Goal: Task Accomplishment & Management: Complete application form

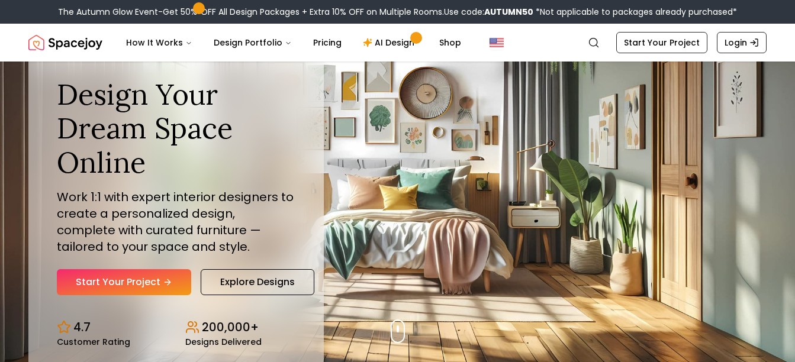
click at [140, 284] on link "Start Your Project" at bounding box center [124, 282] width 134 height 26
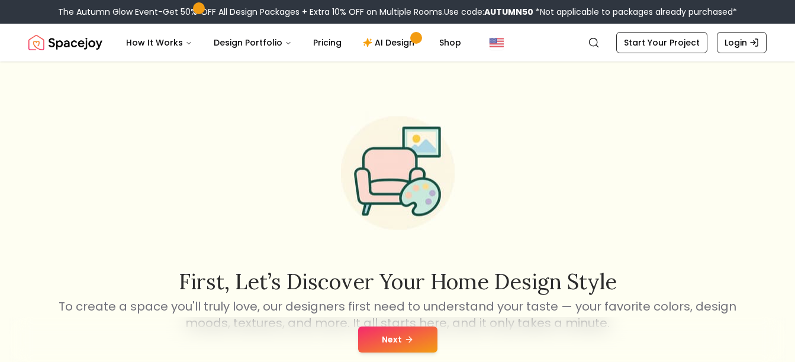
click at [381, 331] on button "Next" at bounding box center [397, 340] width 79 height 26
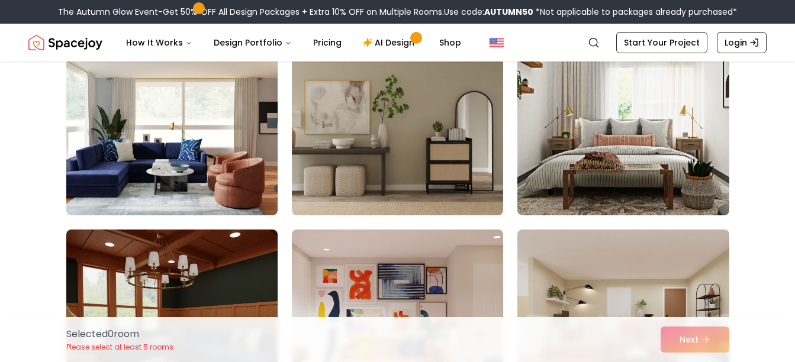
scroll to position [338, 0]
click at [552, 174] on img at bounding box center [623, 122] width 211 height 190
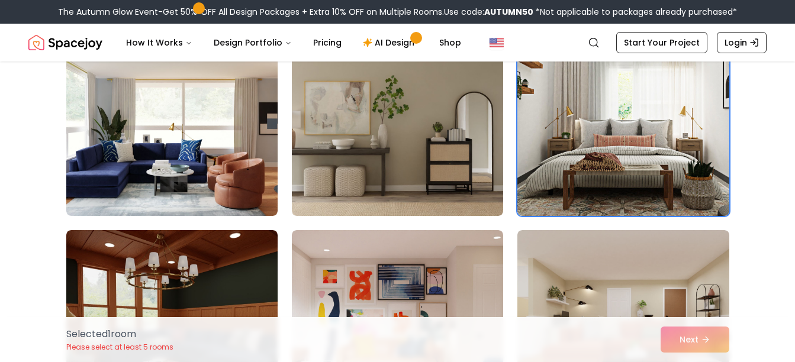
click at [454, 269] on img at bounding box center [397, 325] width 211 height 190
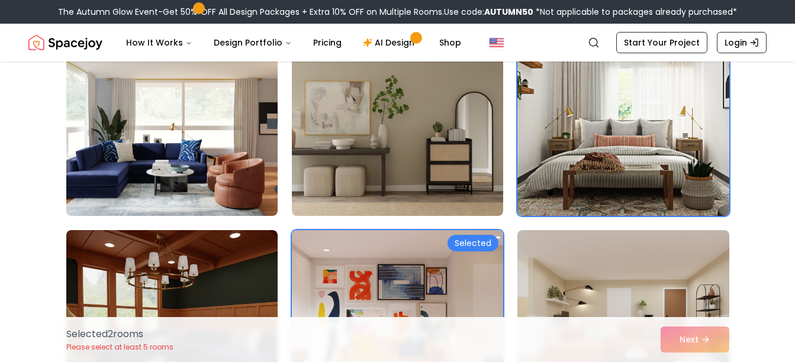
click at [584, 188] on img at bounding box center [623, 122] width 211 height 190
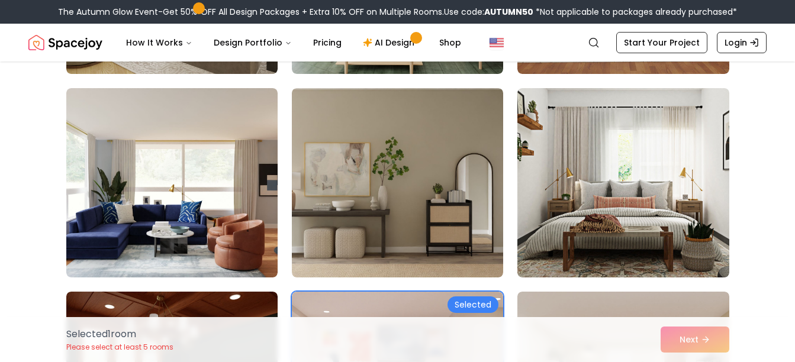
scroll to position [275, 0]
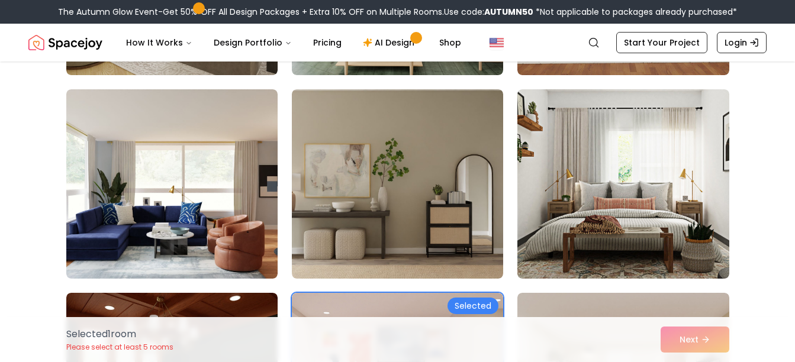
click at [560, 209] on img at bounding box center [623, 184] width 211 height 190
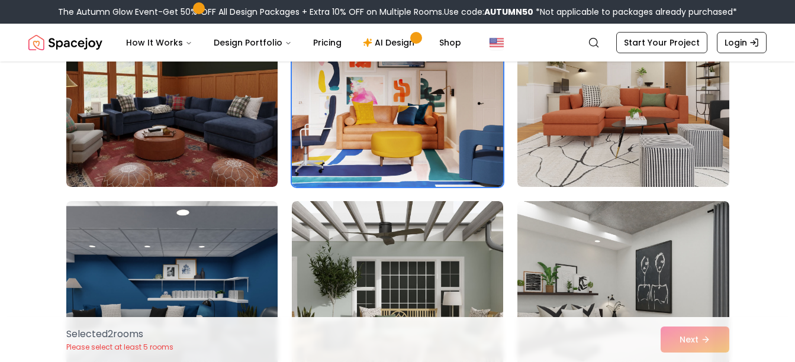
scroll to position [571, 0]
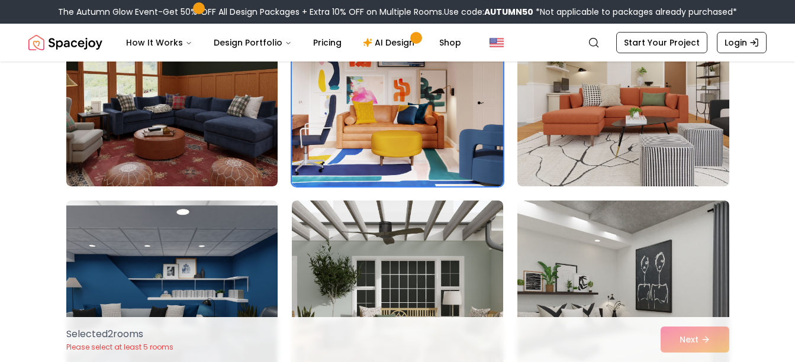
click at [223, 166] on img at bounding box center [171, 92] width 211 height 190
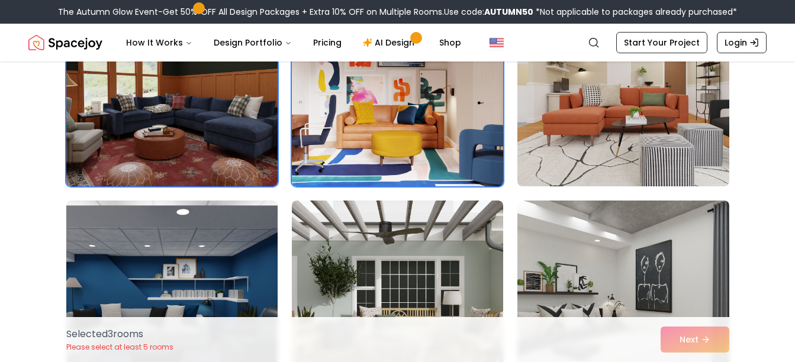
click at [345, 245] on img at bounding box center [397, 296] width 211 height 190
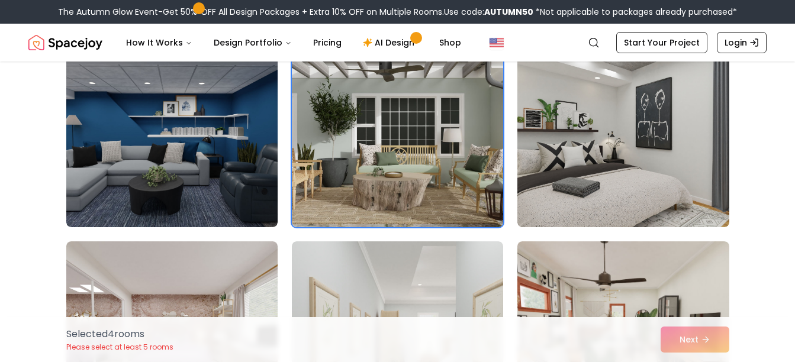
scroll to position [736, 0]
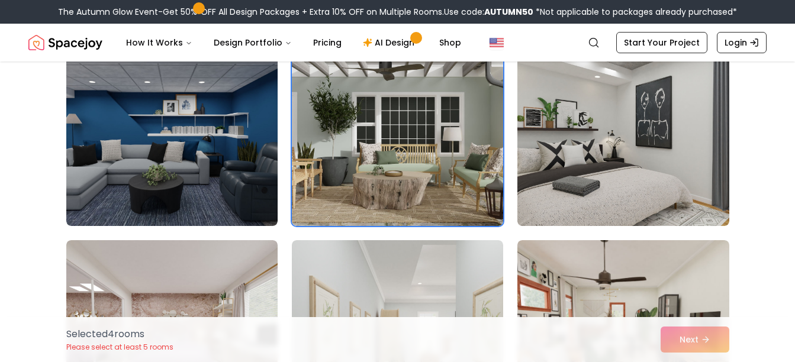
click at [228, 176] on img at bounding box center [171, 132] width 211 height 190
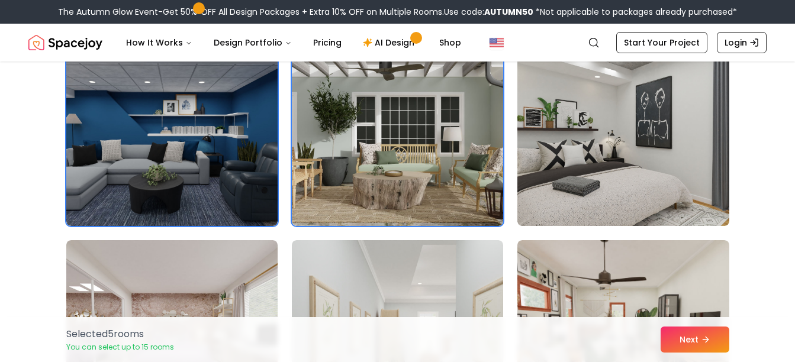
click at [558, 133] on img at bounding box center [623, 132] width 211 height 190
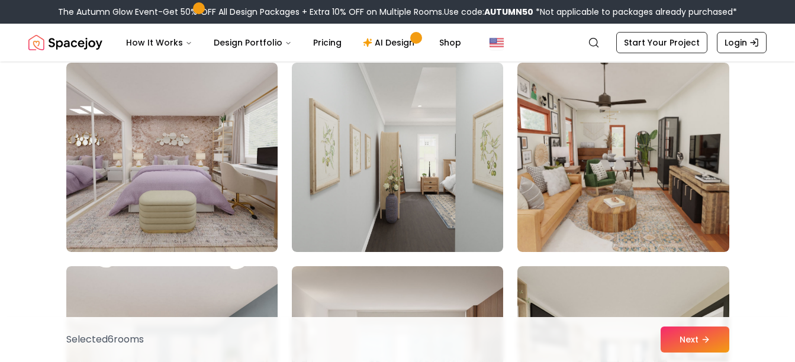
scroll to position [951, 0]
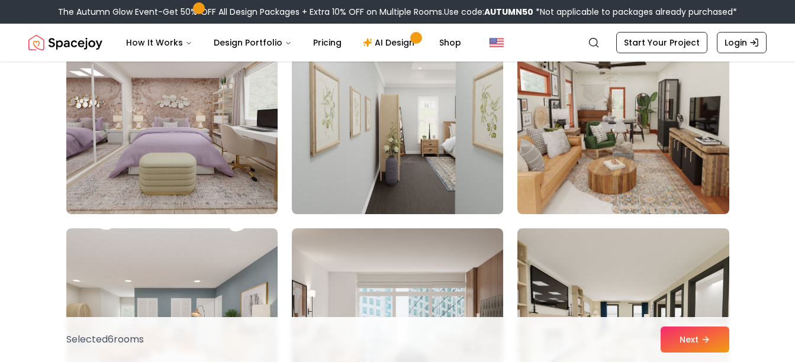
click at [200, 179] on img at bounding box center [171, 120] width 211 height 190
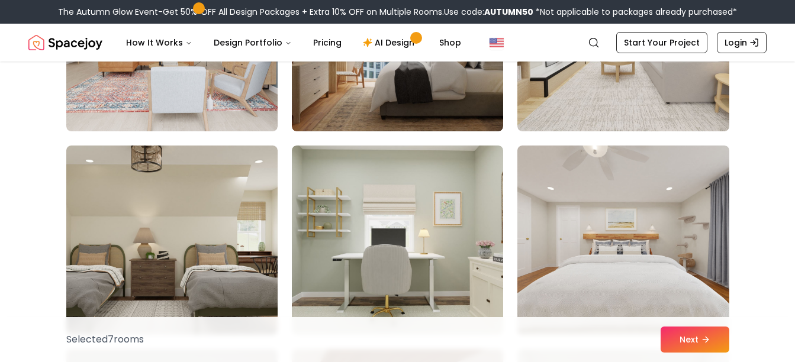
scroll to position [1239, 0]
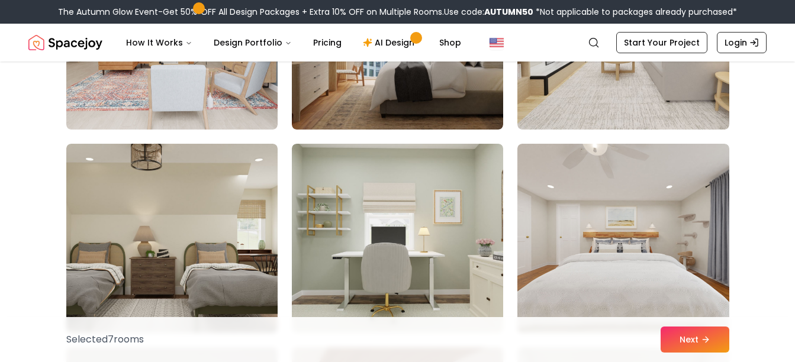
click at [582, 189] on img at bounding box center [623, 239] width 211 height 190
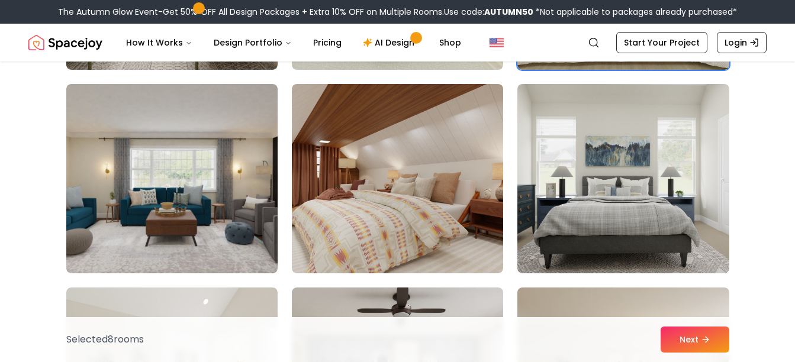
scroll to position [1505, 0]
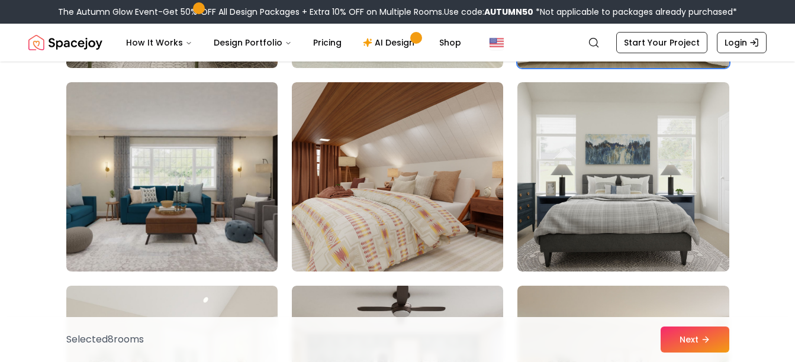
click at [472, 191] on img at bounding box center [397, 177] width 211 height 190
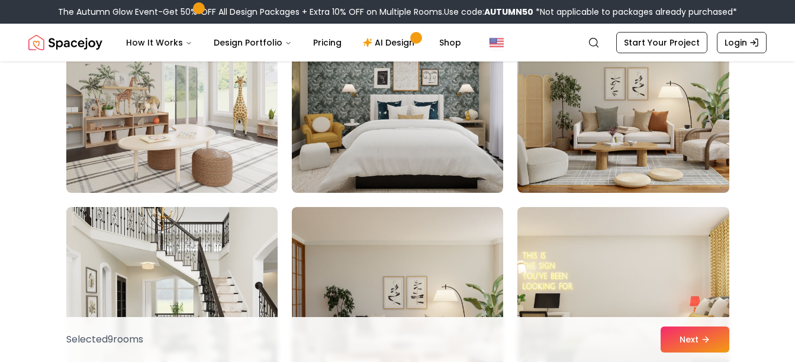
scroll to position [1788, 0]
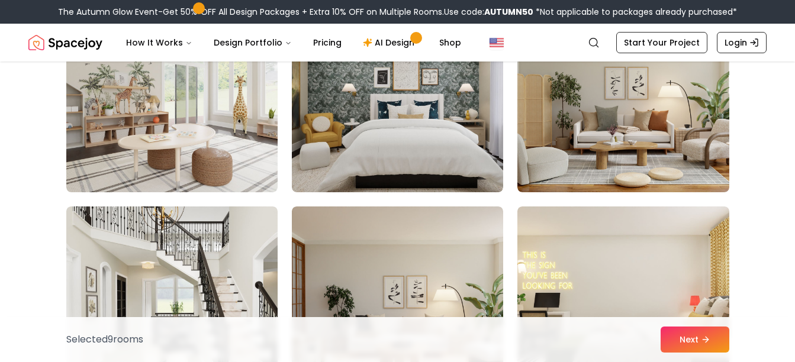
click at [239, 163] on img at bounding box center [171, 98] width 211 height 190
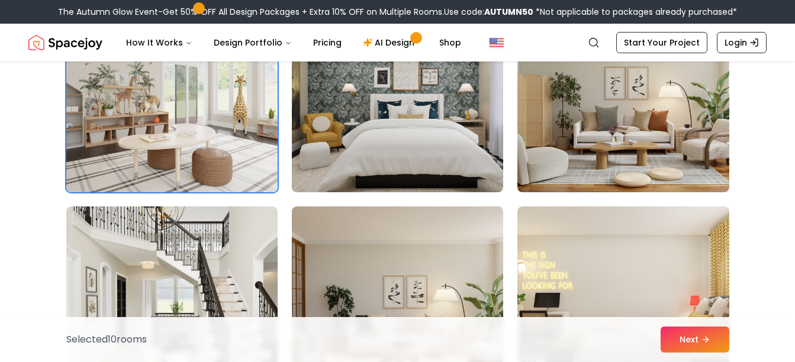
click at [327, 168] on img at bounding box center [397, 98] width 211 height 190
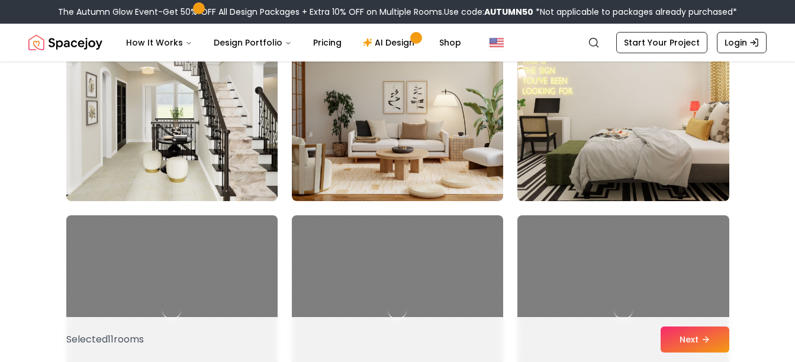
scroll to position [1986, 0]
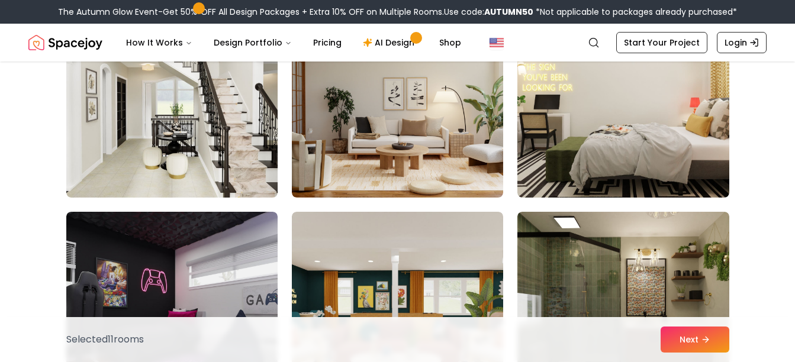
click at [227, 165] on img at bounding box center [171, 103] width 211 height 190
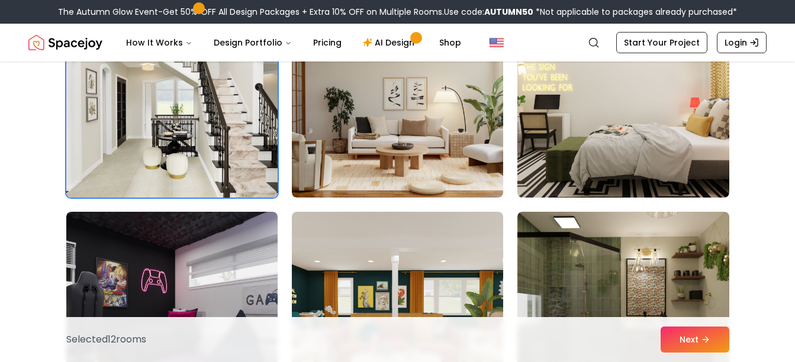
click at [219, 251] on img at bounding box center [171, 307] width 211 height 190
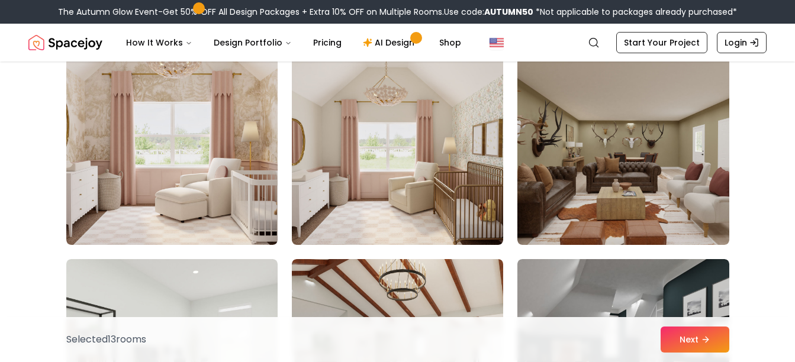
scroll to position [2546, 0]
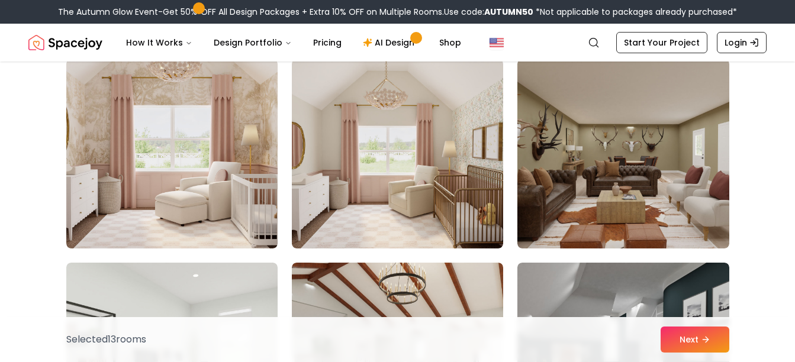
click at [219, 220] on img at bounding box center [171, 154] width 211 height 190
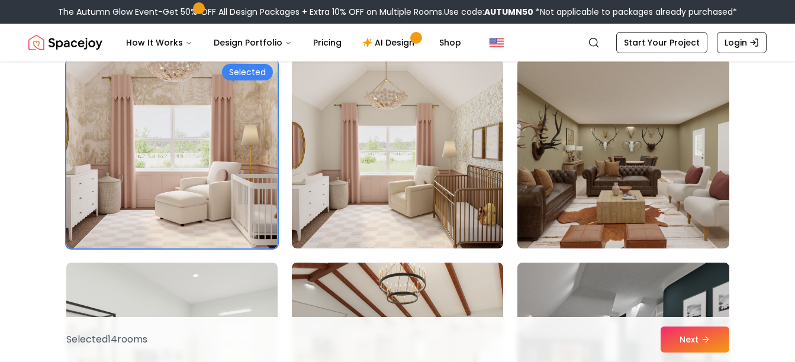
click at [367, 194] on img at bounding box center [397, 154] width 211 height 190
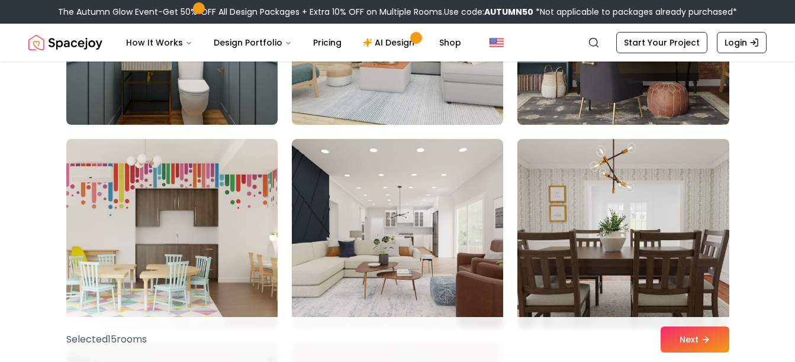
scroll to position [5115, 0]
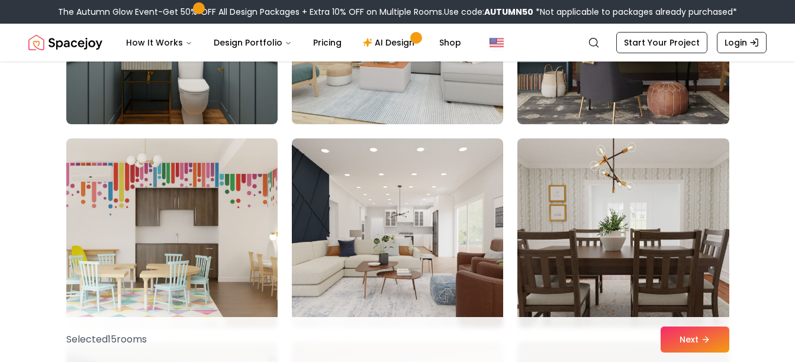
click at [561, 101] on img at bounding box center [623, 30] width 211 height 190
click at [245, 237] on img at bounding box center [171, 234] width 211 height 190
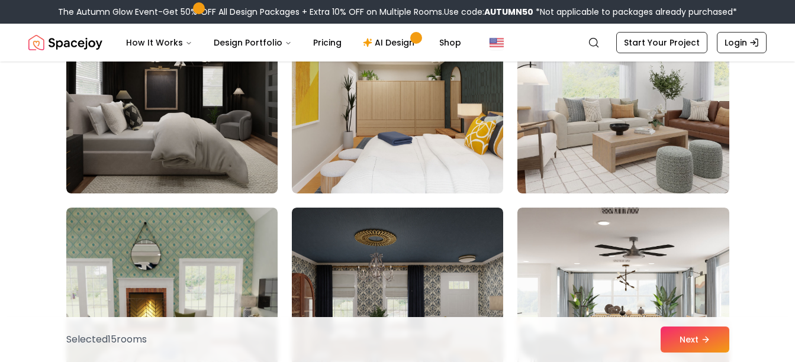
scroll to position [6269, 0]
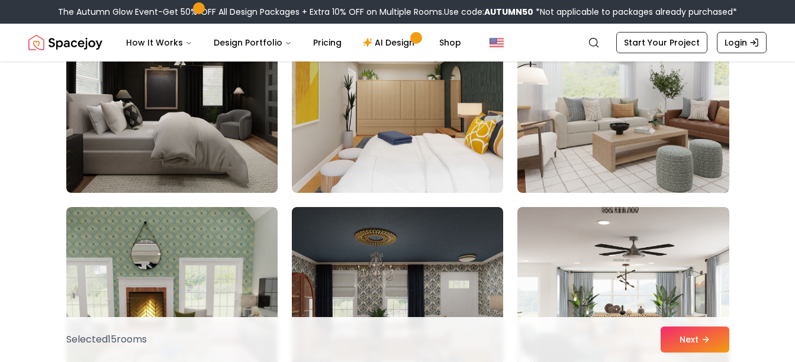
click at [364, 152] on img at bounding box center [397, 99] width 211 height 190
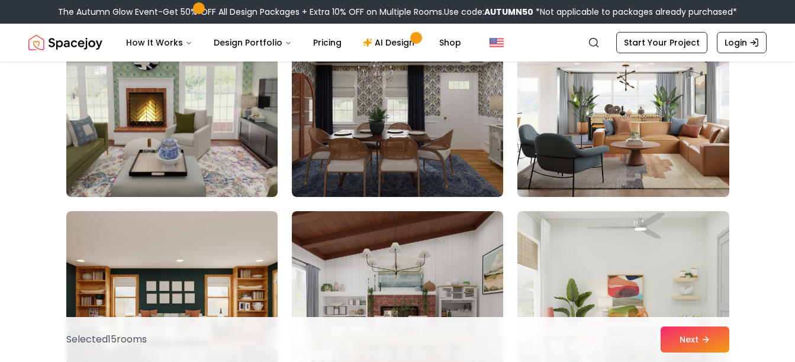
scroll to position [6469, 0]
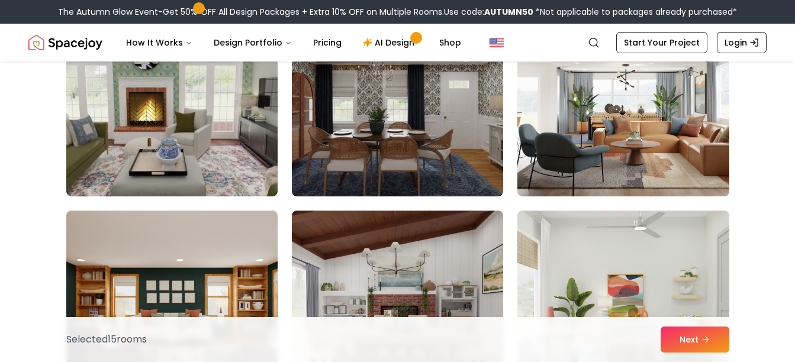
click at [234, 158] on img at bounding box center [171, 102] width 211 height 190
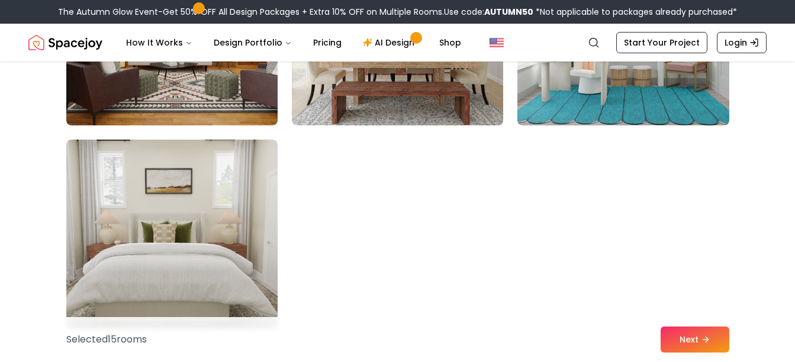
scroll to position [6745, 0]
click at [541, 93] on img at bounding box center [623, 30] width 211 height 190
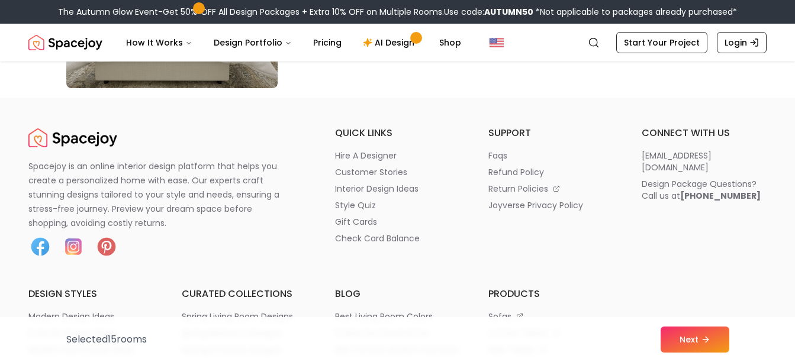
scroll to position [6986, 0]
click at [675, 332] on button "Next" at bounding box center [695, 340] width 69 height 26
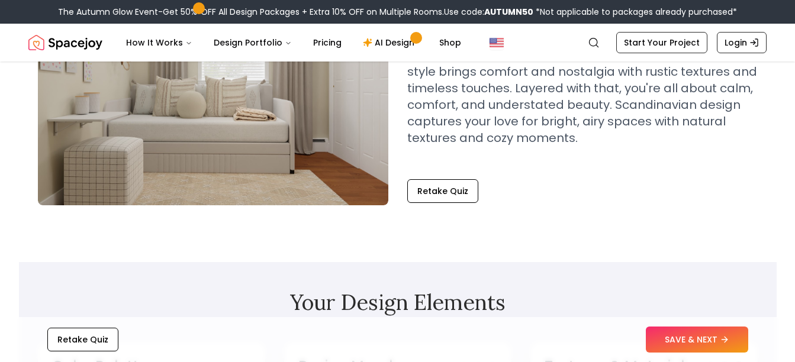
scroll to position [146, 0]
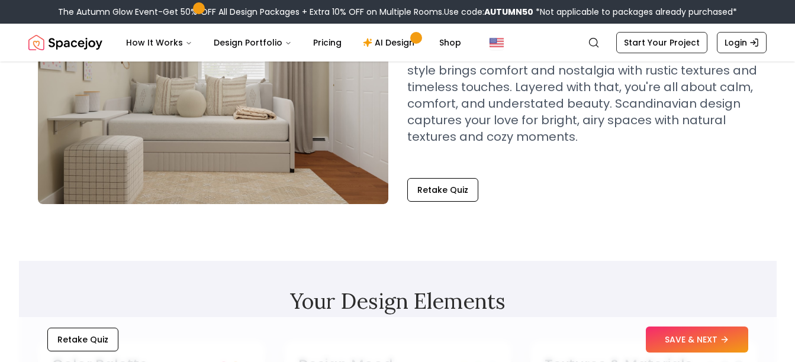
click at [676, 338] on button "SAVE & NEXT" at bounding box center [697, 340] width 102 height 26
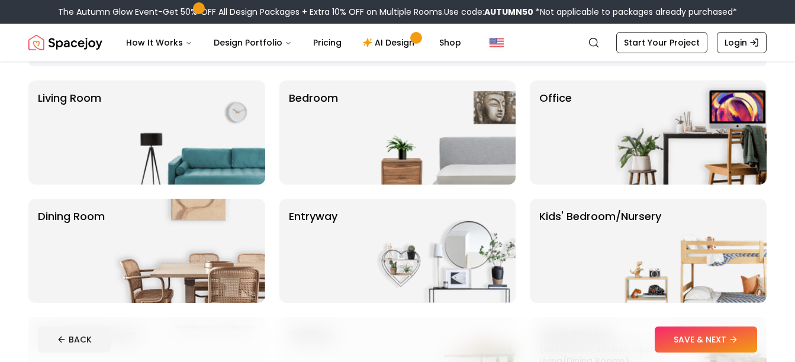
scroll to position [83, 0]
click at [595, 139] on div "Office" at bounding box center [648, 132] width 237 height 104
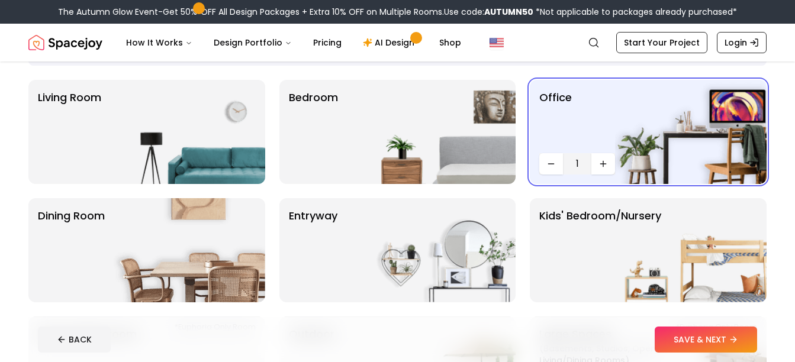
click at [431, 154] on img at bounding box center [440, 132] width 152 height 104
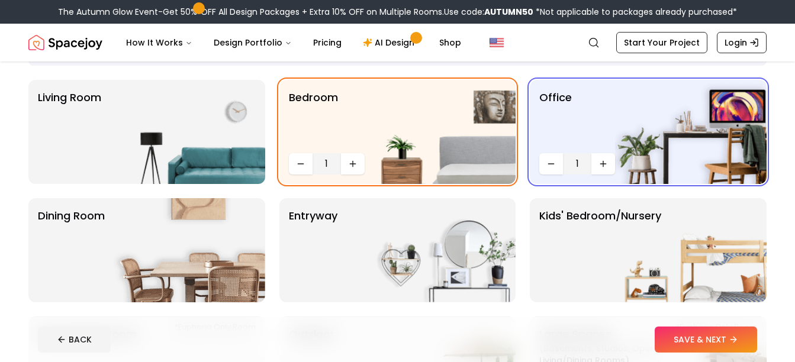
click at [357, 165] on icon "Increase quantity" at bounding box center [352, 163] width 9 height 9
drag, startPoint x: 357, startPoint y: 165, endPoint x: 296, endPoint y: 163, distance: 61.0
click at [296, 163] on icon "Decrease quantity" at bounding box center [300, 163] width 9 height 9
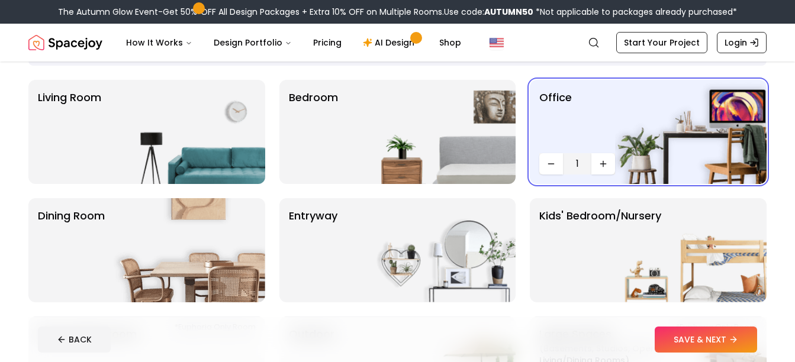
click at [333, 167] on p "Bedroom" at bounding box center [313, 131] width 49 height 85
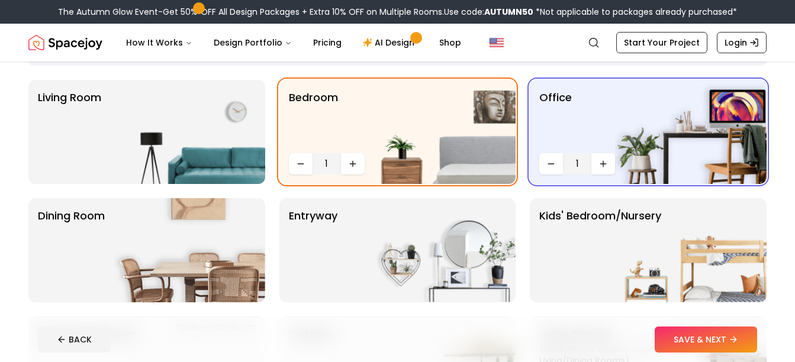
click at [350, 164] on icon "Increase quantity" at bounding box center [352, 164] width 5 height 0
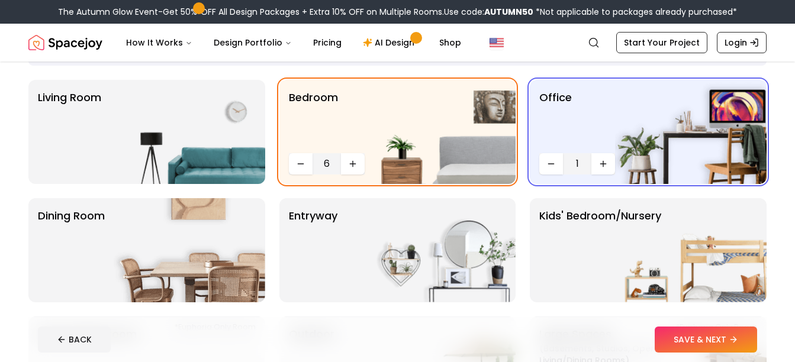
click at [350, 164] on icon "Increase quantity" at bounding box center [352, 164] width 5 height 0
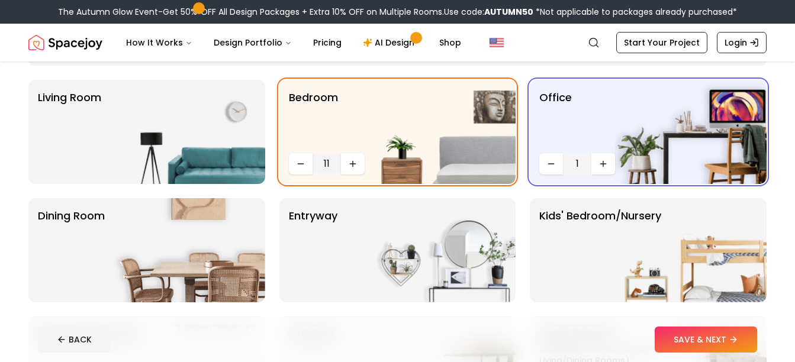
click at [350, 164] on icon "Increase quantity" at bounding box center [352, 164] width 5 height 0
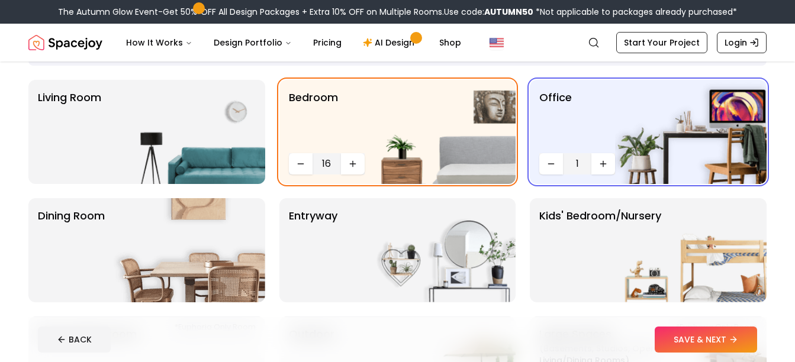
click at [350, 164] on icon "Increase quantity" at bounding box center [352, 164] width 5 height 0
click at [212, 131] on img at bounding box center [190, 132] width 152 height 104
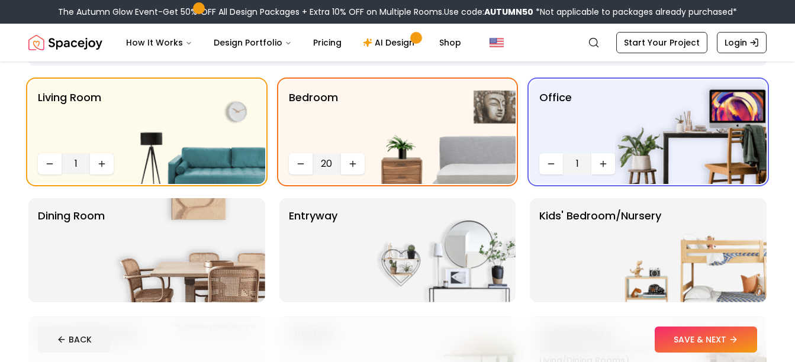
click at [105, 159] on button "Increase quantity" at bounding box center [102, 163] width 24 height 21
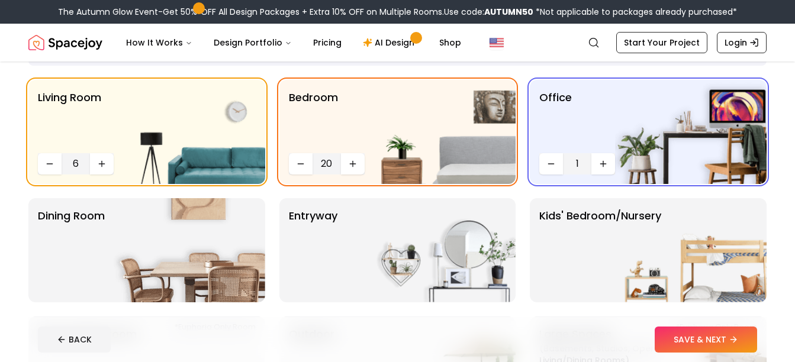
click at [105, 159] on button "Increase quantity" at bounding box center [102, 163] width 24 height 21
click at [605, 163] on icon "Increase quantity" at bounding box center [603, 163] width 9 height 9
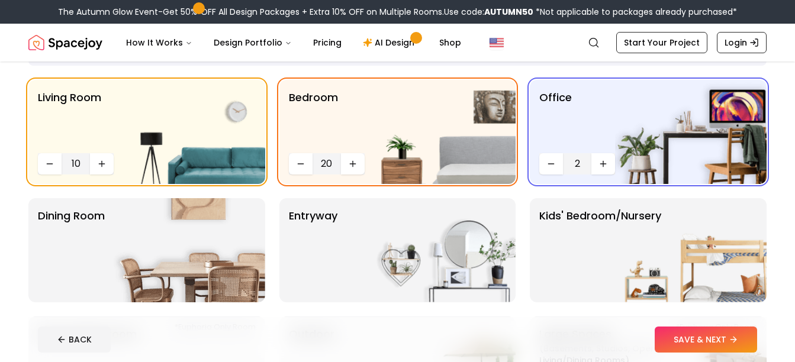
click at [605, 163] on icon "Increase quantity" at bounding box center [603, 163] width 9 height 9
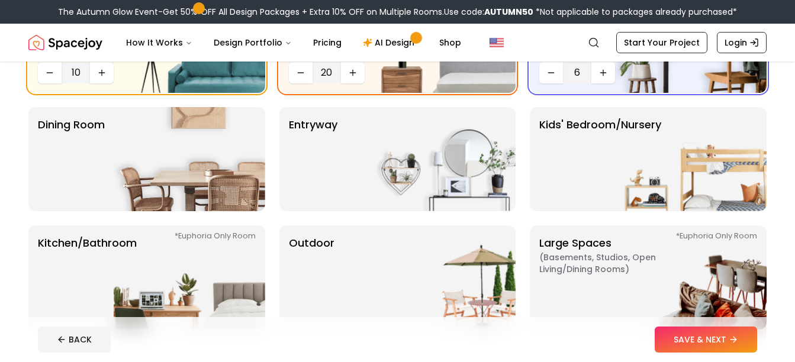
scroll to position [175, 0]
click at [197, 203] on img at bounding box center [190, 159] width 152 height 104
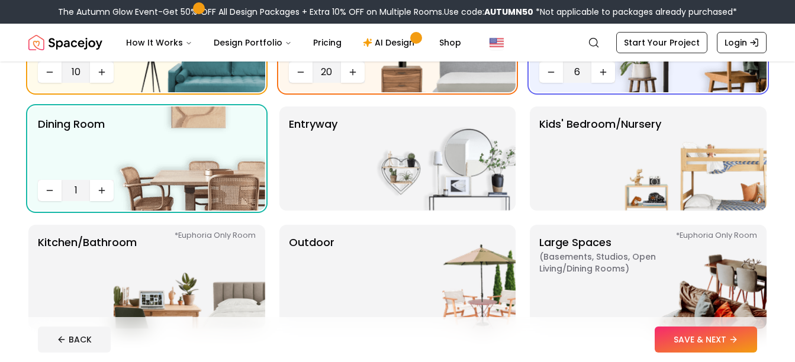
click at [102, 189] on icon "Increase quantity" at bounding box center [102, 190] width 0 height 5
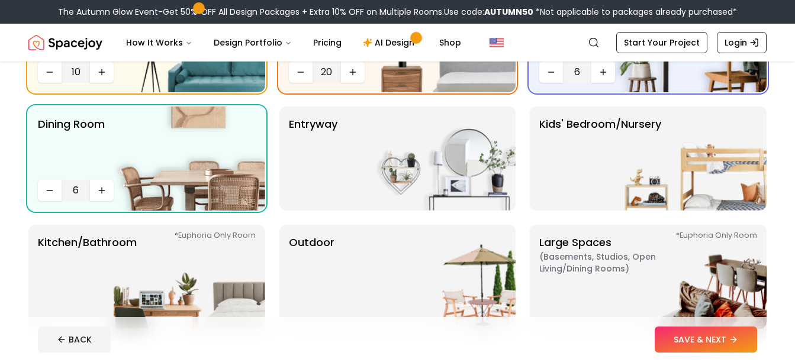
click at [102, 189] on icon "Increase quantity" at bounding box center [102, 190] width 0 height 5
click at [386, 181] on img at bounding box center [440, 159] width 152 height 104
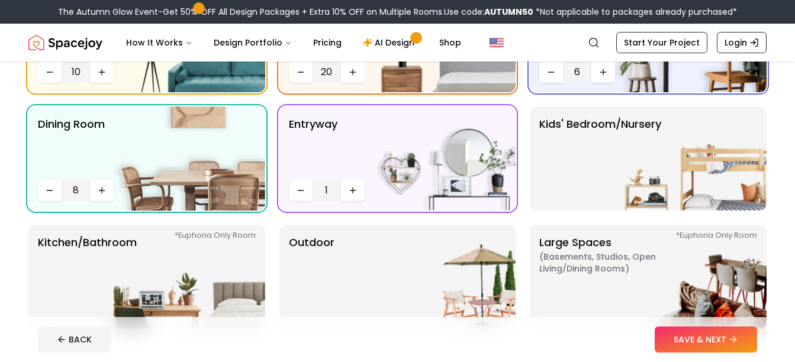
click at [347, 186] on button "Increase quantity" at bounding box center [353, 190] width 24 height 21
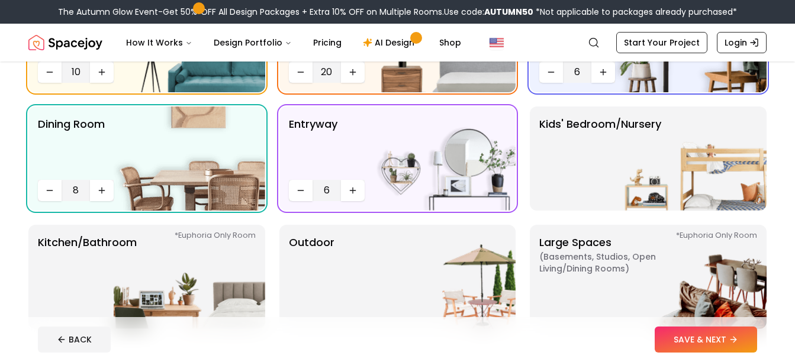
click at [347, 186] on button "Increase quantity" at bounding box center [353, 190] width 24 height 21
click at [351, 185] on button "Increase quantity" at bounding box center [353, 190] width 24 height 21
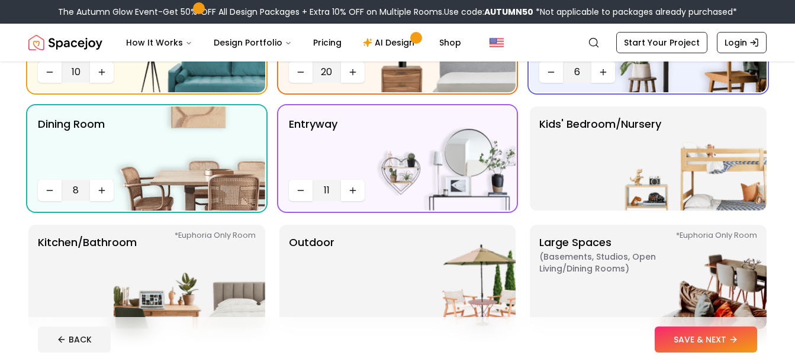
click at [351, 185] on button "Increase quantity" at bounding box center [353, 190] width 24 height 21
click at [609, 168] on p "Kids' Bedroom/Nursery" at bounding box center [600, 158] width 122 height 85
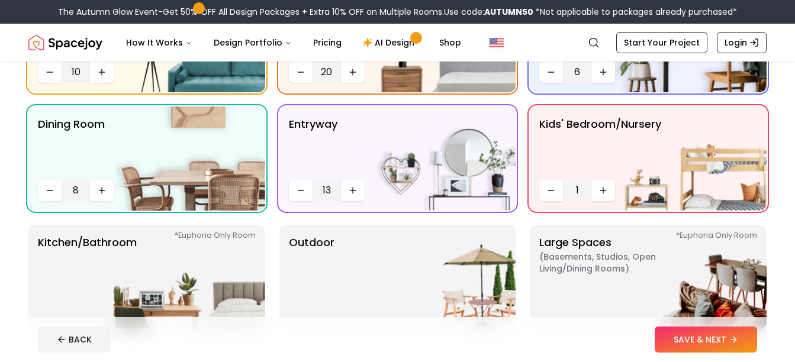
click at [600, 194] on icon "Increase quantity" at bounding box center [603, 190] width 9 height 9
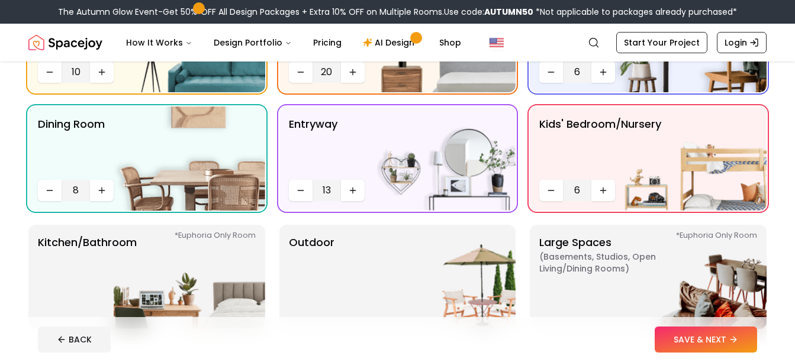
click at [600, 194] on icon "Increase quantity" at bounding box center [603, 190] width 9 height 9
click at [597, 194] on button "Increase quantity" at bounding box center [604, 190] width 24 height 21
click at [596, 198] on button "Increase quantity" at bounding box center [604, 190] width 24 height 21
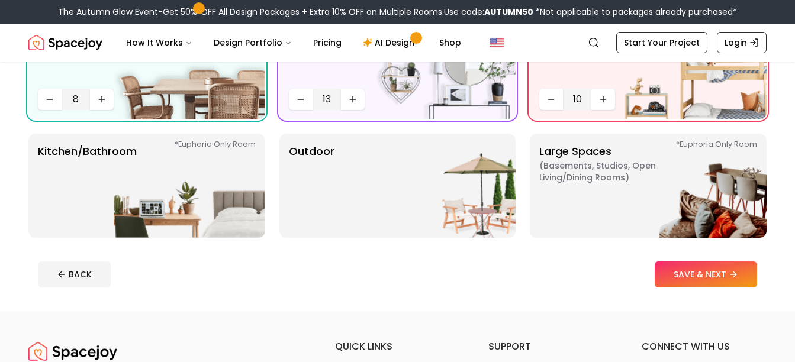
scroll to position [290, 0]
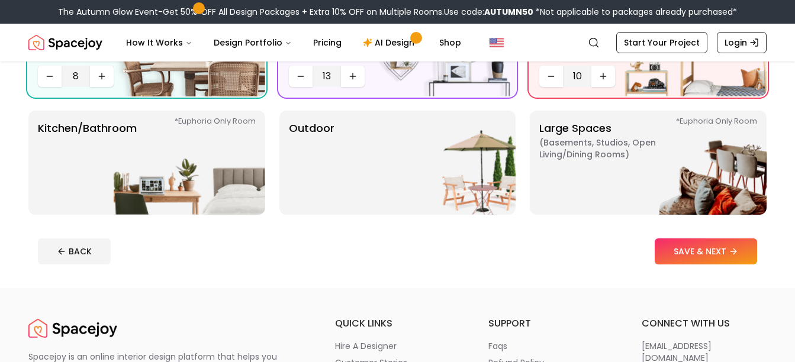
click at [192, 188] on img at bounding box center [190, 163] width 152 height 104
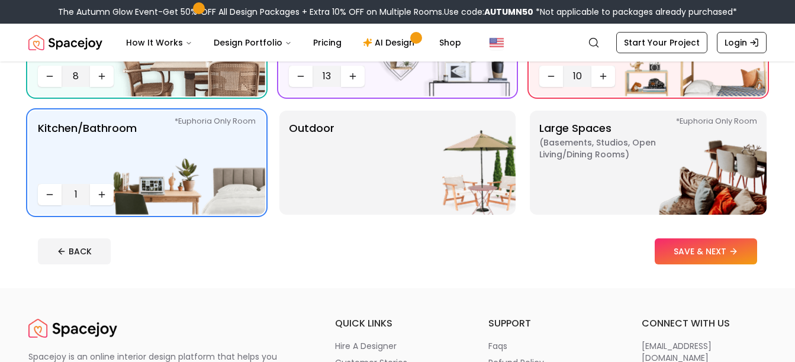
click at [107, 191] on button "Increase quantity" at bounding box center [102, 194] width 24 height 21
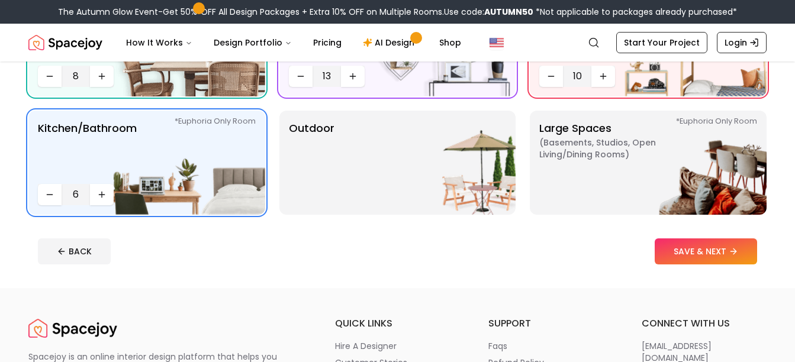
click at [107, 191] on button "Increase quantity" at bounding box center [102, 194] width 24 height 21
click at [380, 176] on img at bounding box center [440, 163] width 152 height 104
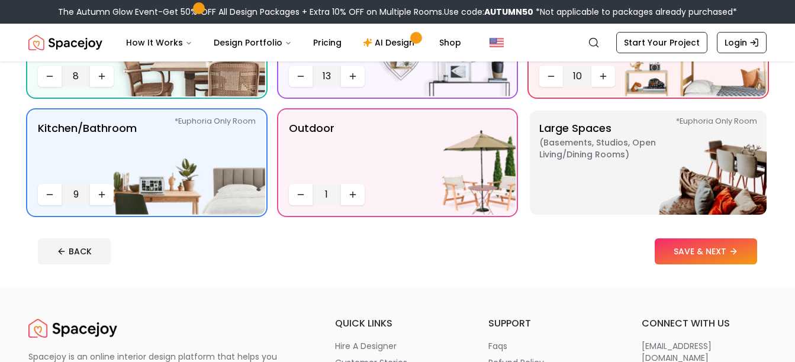
click at [350, 198] on icon "Increase quantity" at bounding box center [352, 194] width 9 height 9
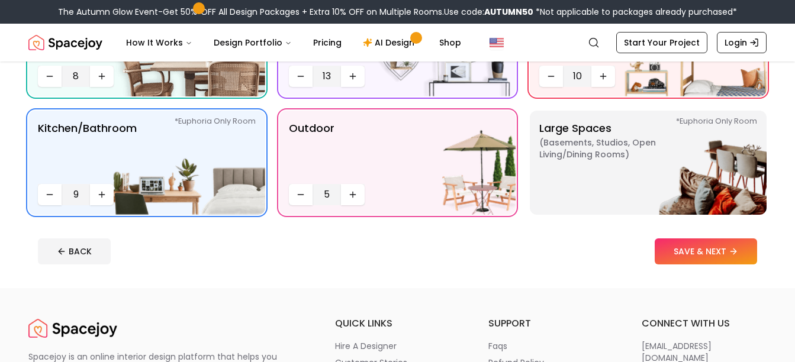
click at [350, 198] on icon "Increase quantity" at bounding box center [352, 194] width 9 height 9
click at [582, 169] on p "Large Spaces ( Basements, Studios, Open living/dining rooms ) *Euphoria Only Ro…" at bounding box center [613, 162] width 148 height 85
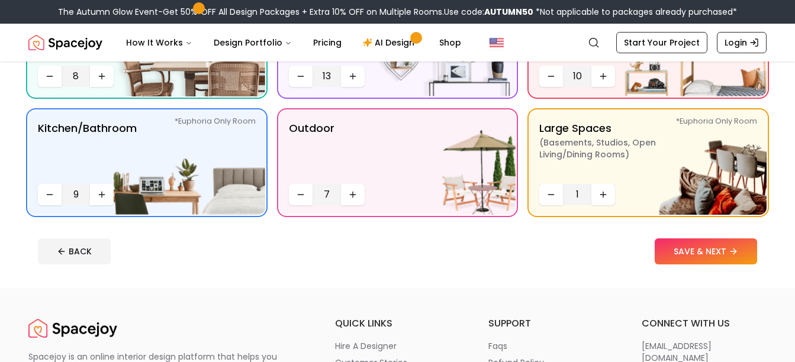
click at [606, 195] on icon "Increase quantity" at bounding box center [603, 195] width 5 height 0
click at [682, 248] on button "SAVE & NEXT" at bounding box center [706, 252] width 102 height 26
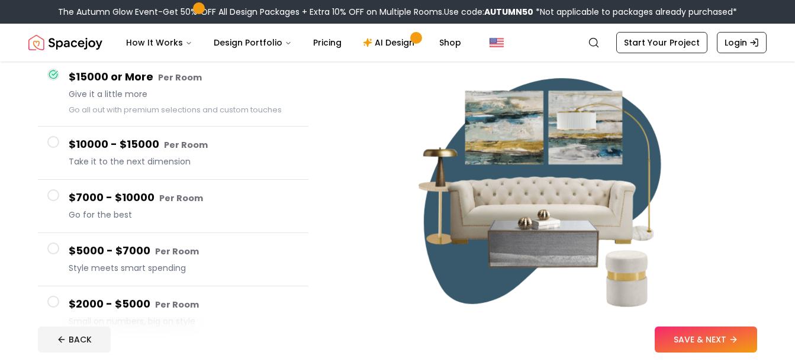
scroll to position [114, 0]
click at [74, 261] on div "$5000 - $7000 Per Room Style meets smart spending" at bounding box center [184, 259] width 230 height 34
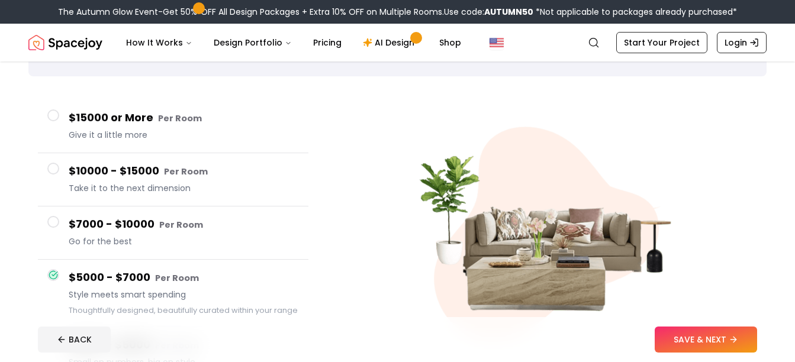
scroll to position [71, 0]
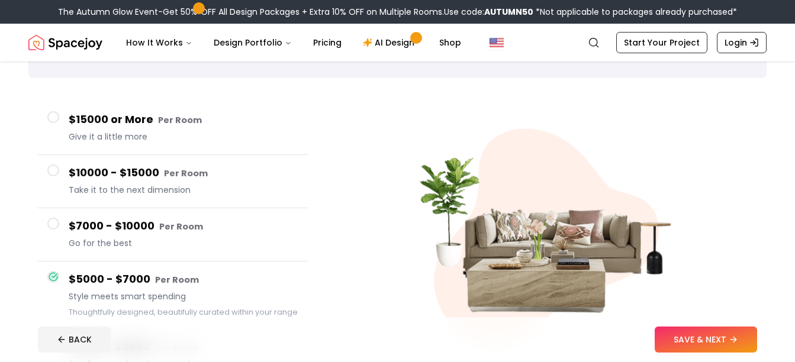
click at [80, 112] on h4 "$15000 or More Per Room" at bounding box center [184, 119] width 230 height 17
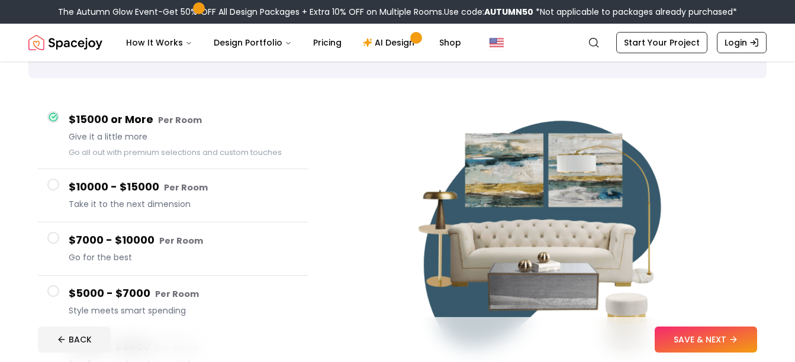
click at [691, 335] on button "SAVE & NEXT" at bounding box center [706, 340] width 102 height 26
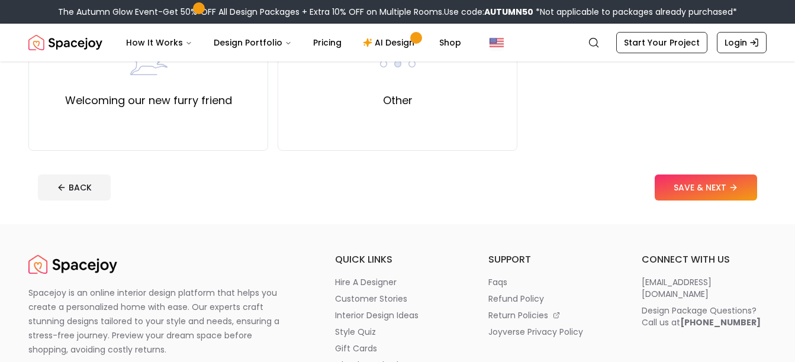
scroll to position [635, 0]
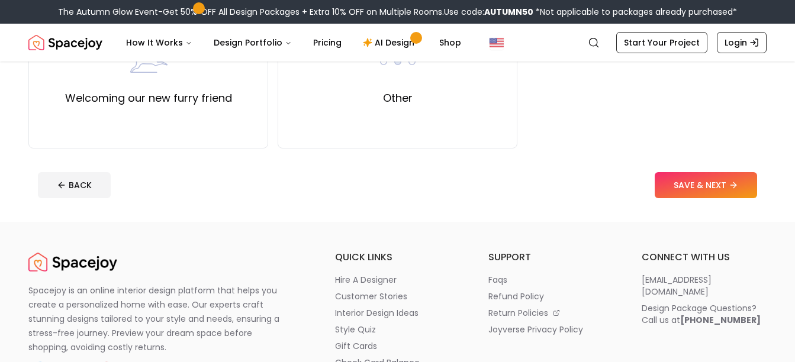
click at [181, 120] on div "Welcoming our new furry friend" at bounding box center [148, 75] width 240 height 148
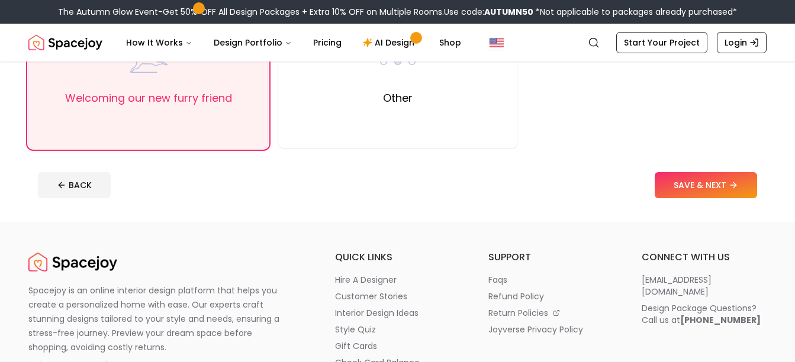
click at [679, 188] on button "SAVE & NEXT" at bounding box center [706, 185] width 102 height 26
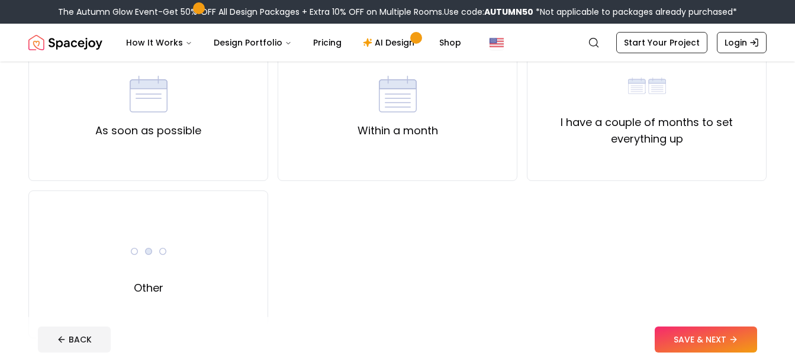
scroll to position [130, 0]
click at [219, 135] on div "As soon as possible" at bounding box center [148, 108] width 240 height 148
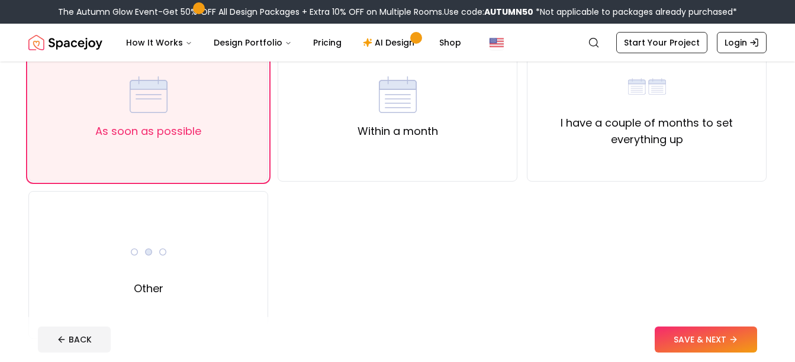
click at [688, 333] on button "SAVE & NEXT" at bounding box center [706, 340] width 102 height 26
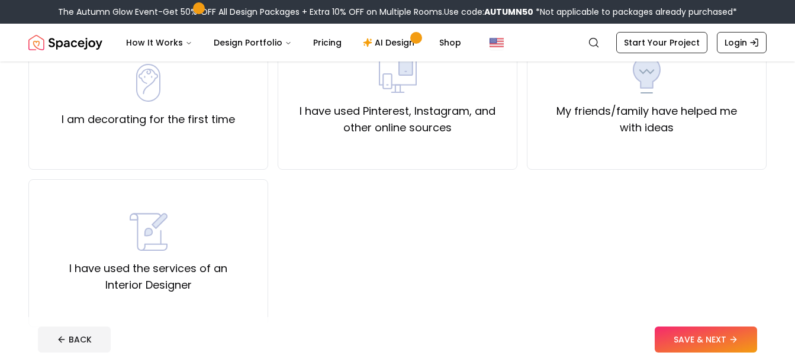
scroll to position [142, 0]
click at [207, 254] on div "I have used the services of an Interior Designer" at bounding box center [148, 253] width 220 height 81
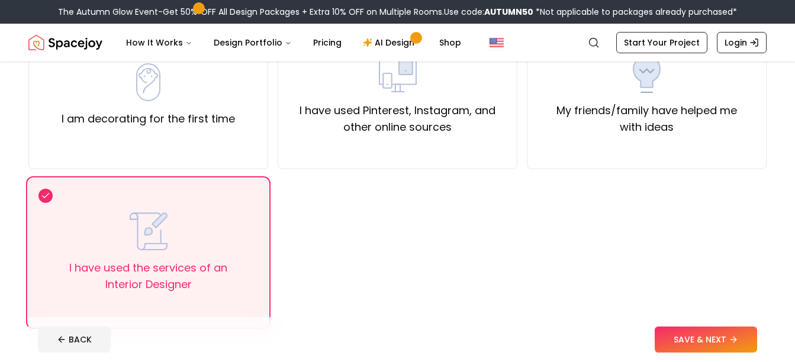
click at [608, 142] on div "My friends/family have helped me with ideas" at bounding box center [647, 95] width 240 height 148
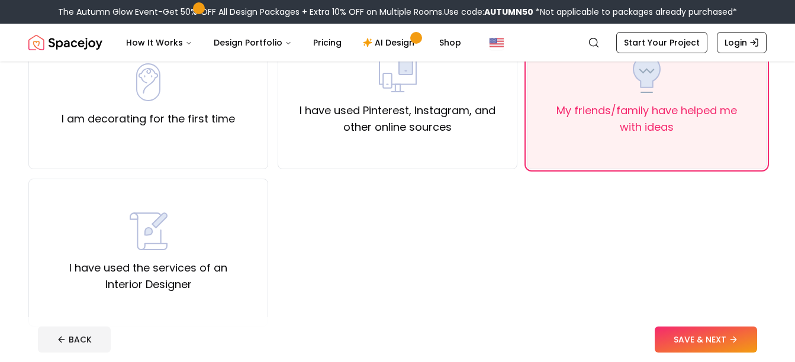
click at [184, 300] on div "I have used the services of an Interior Designer" at bounding box center [148, 253] width 240 height 148
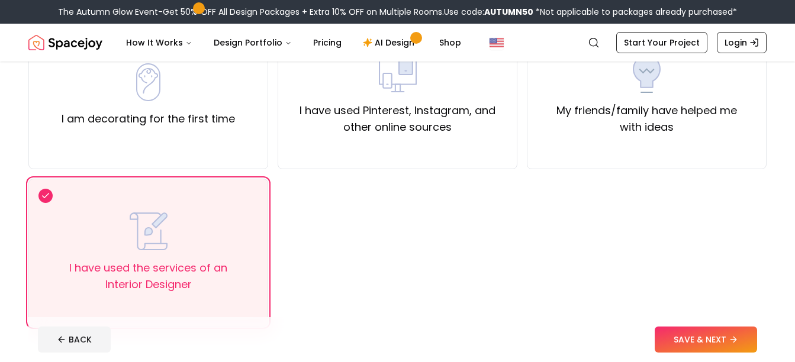
click at [668, 343] on button "SAVE & NEXT" at bounding box center [706, 340] width 102 height 26
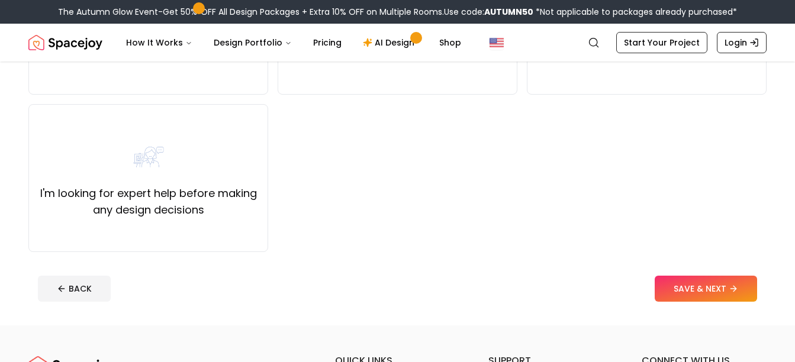
scroll to position [219, 0]
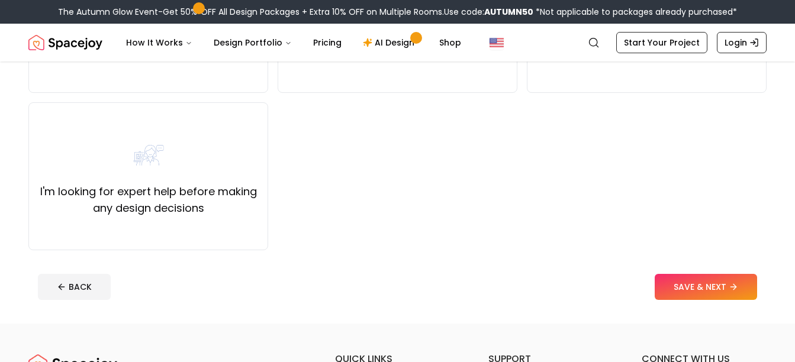
click at [245, 181] on div "I'm looking for expert help before making any design decisions" at bounding box center [148, 176] width 220 height 81
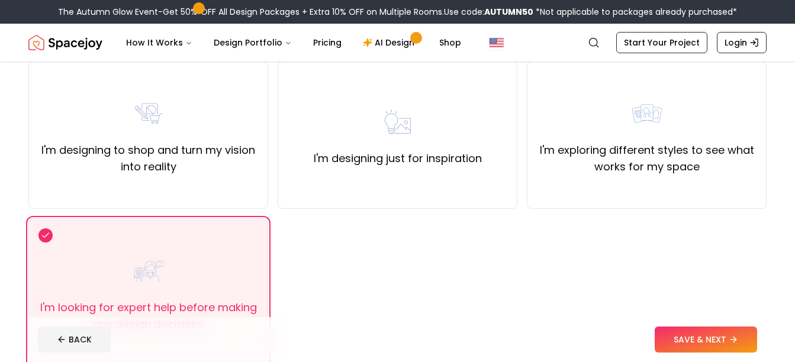
scroll to position [102, 0]
click at [623, 172] on label "I'm exploring different styles to see what works for my space" at bounding box center [647, 159] width 220 height 33
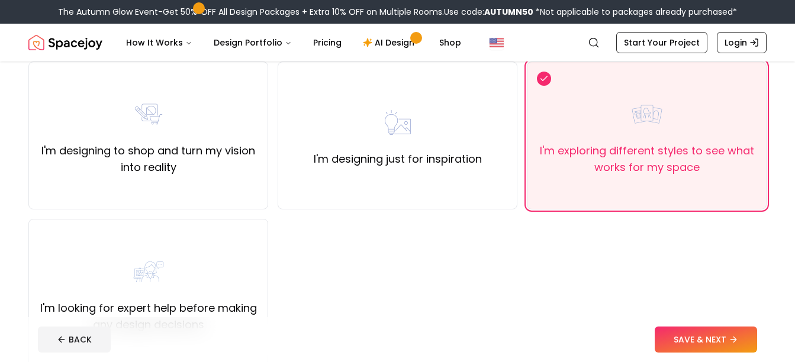
click at [675, 330] on button "SAVE & NEXT" at bounding box center [706, 340] width 102 height 26
